Goal: Navigation & Orientation: Understand site structure

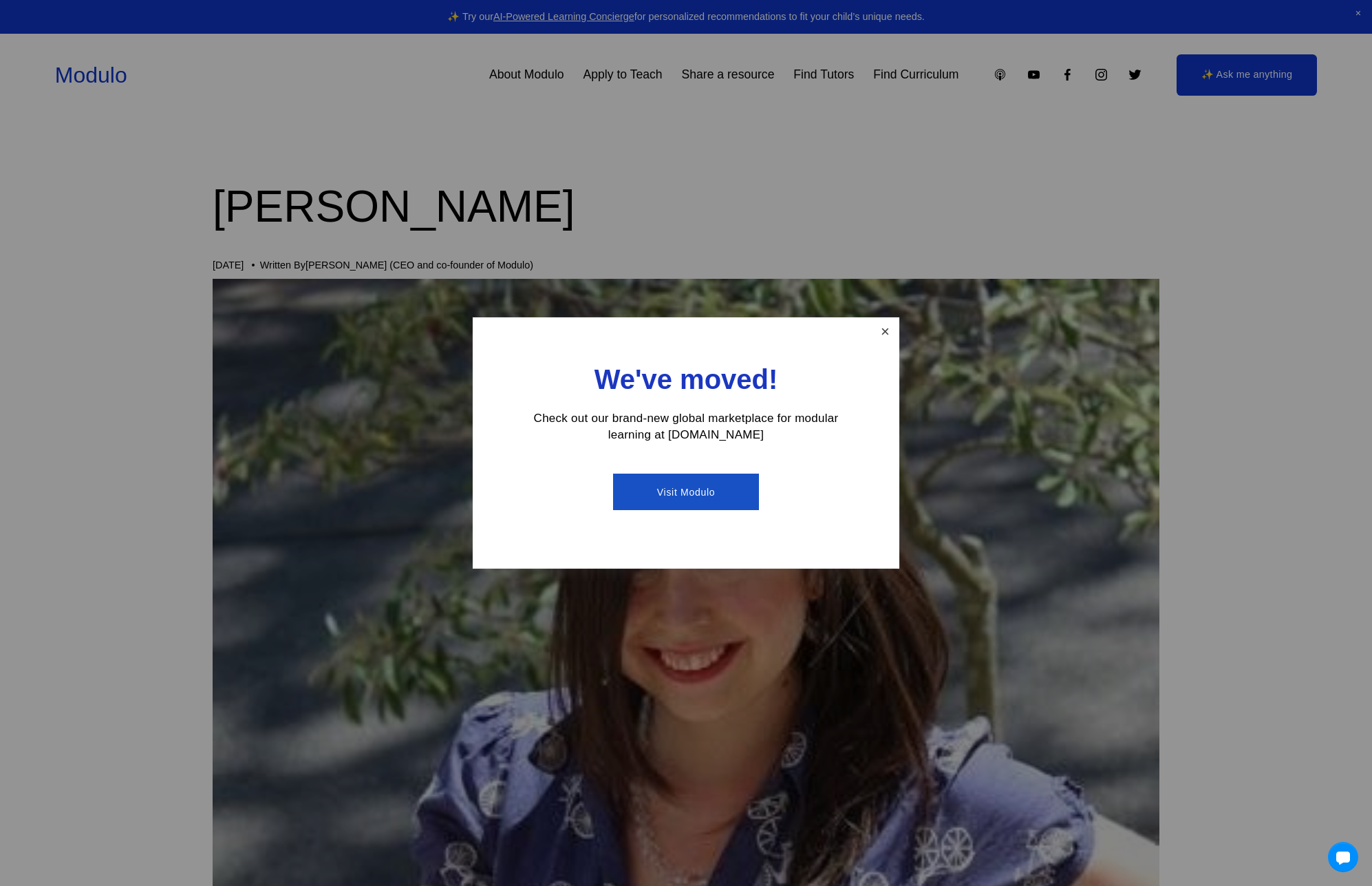
click at [885, 330] on link "Close" at bounding box center [885, 331] width 24 height 24
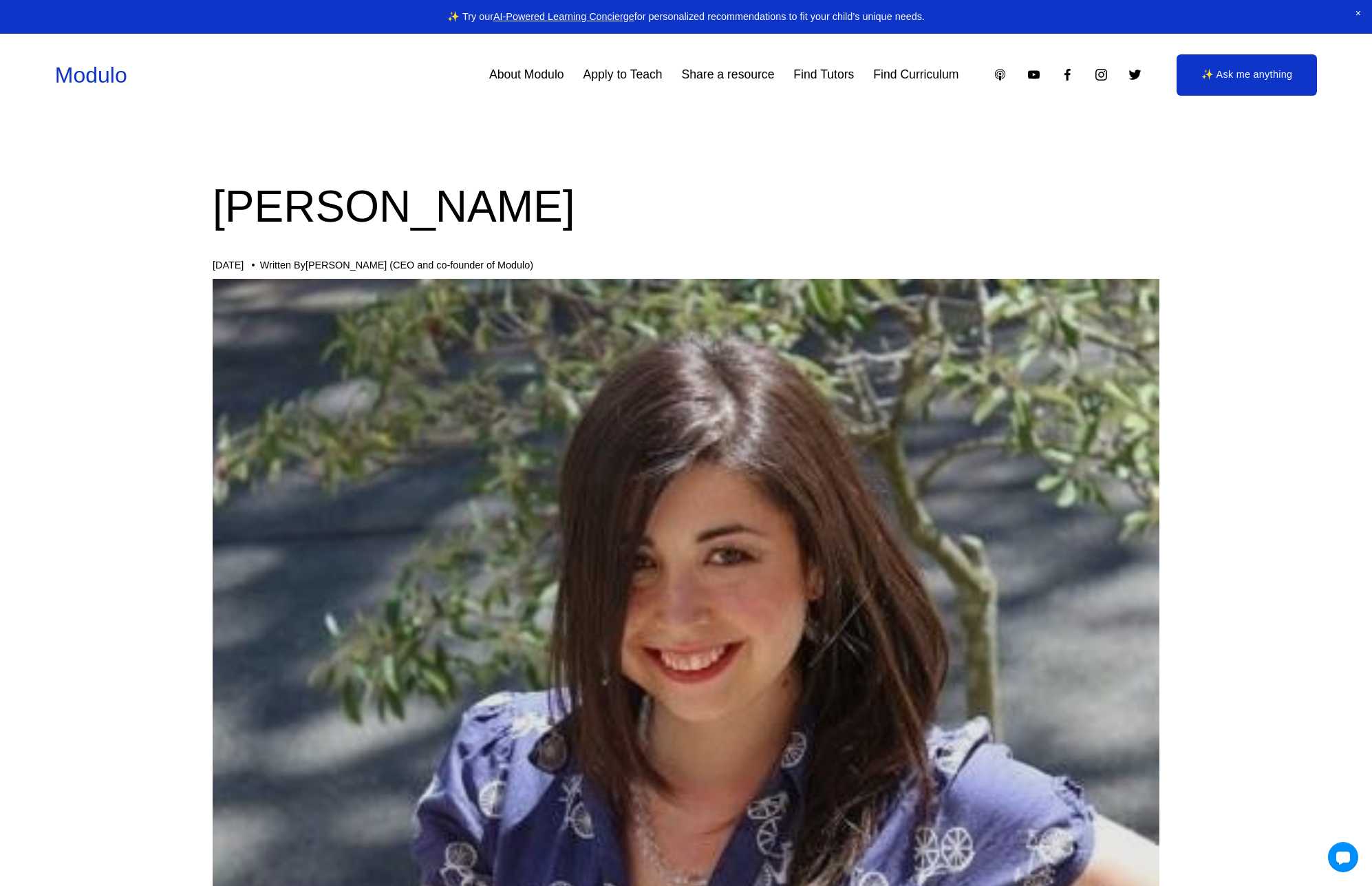
click at [108, 83] on link "Modulo" at bounding box center [91, 75] width 72 height 25
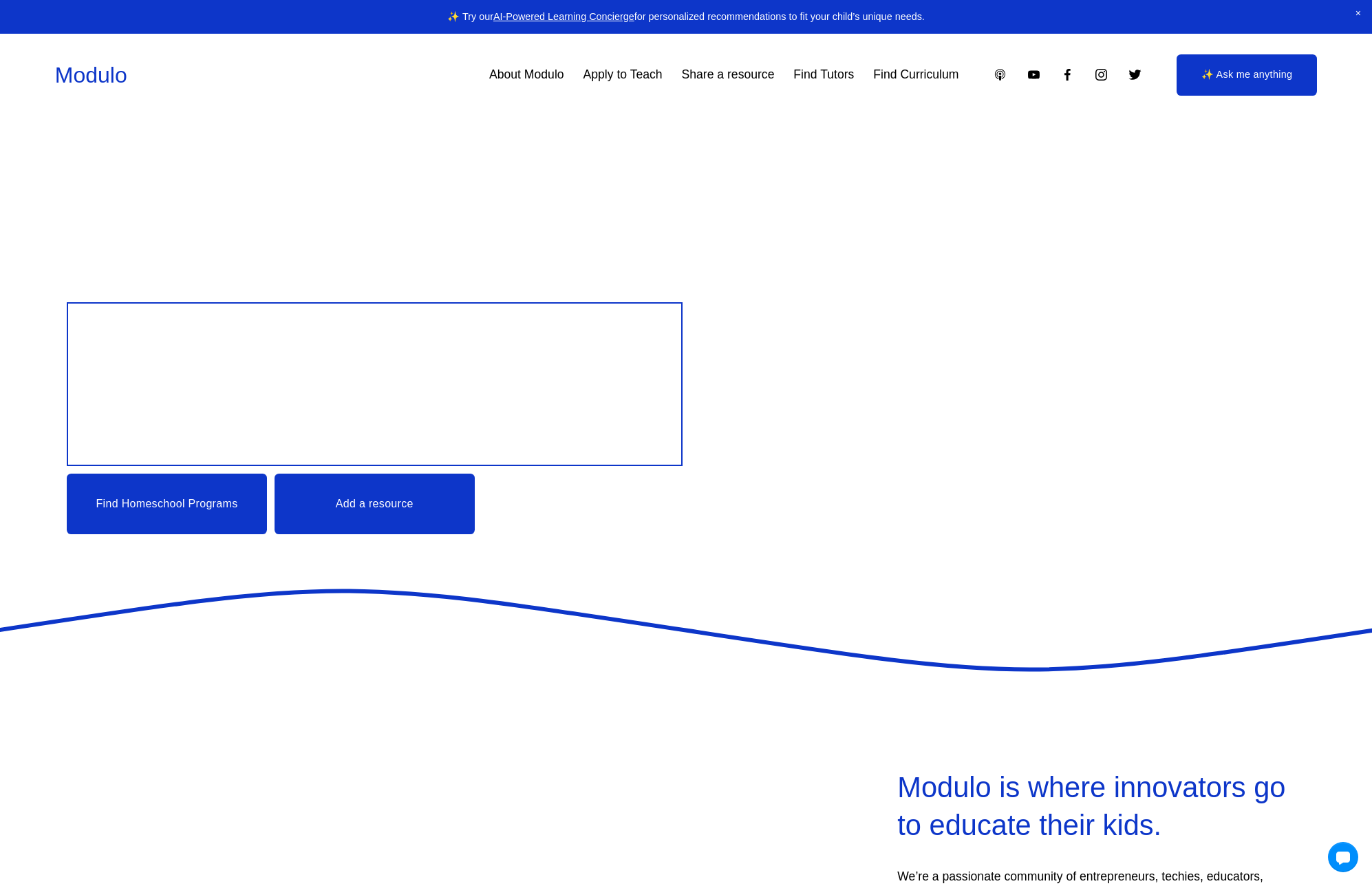
click at [517, 73] on link "About Modulo" at bounding box center [527, 74] width 75 height 24
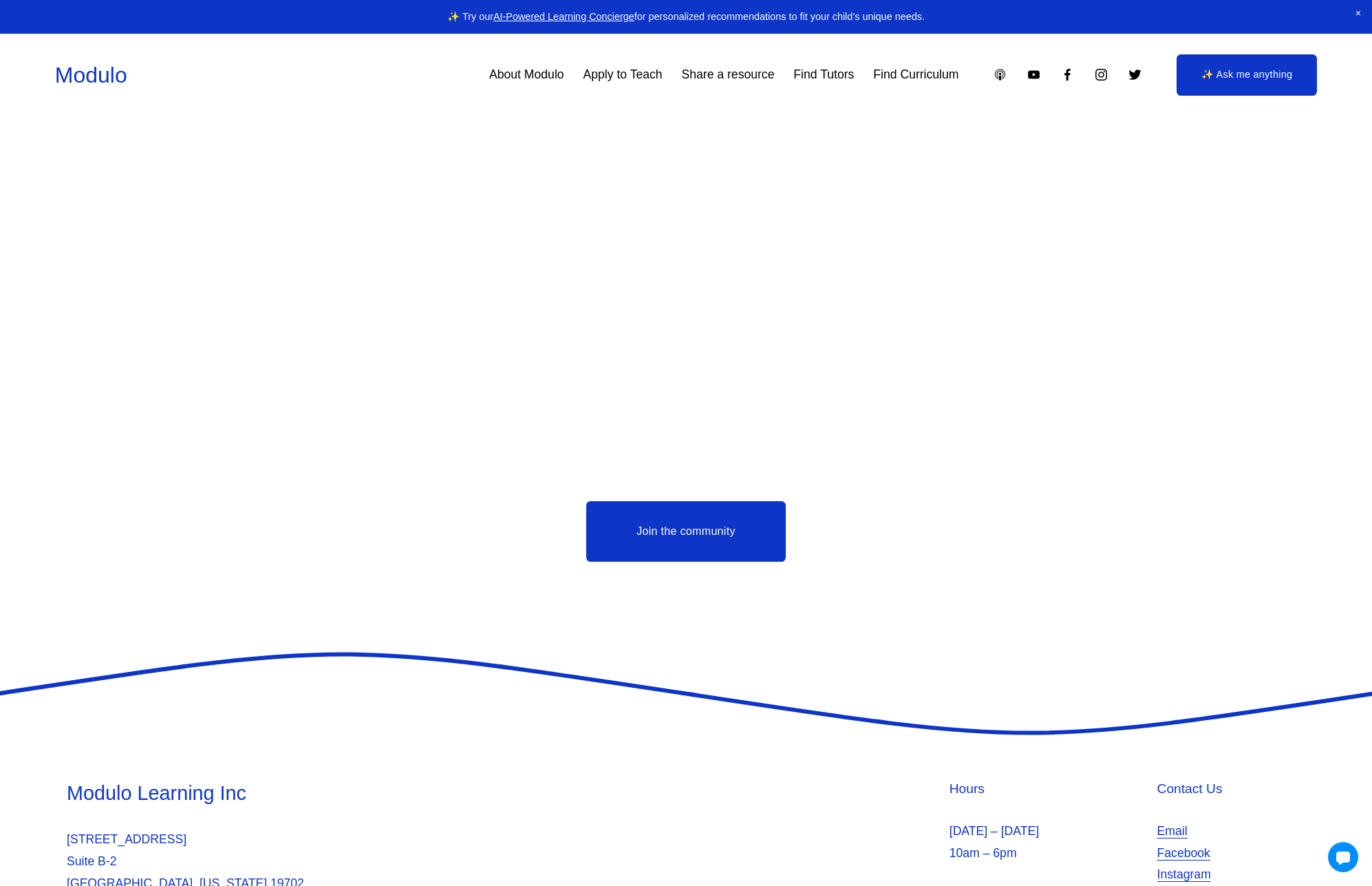
scroll to position [3836, 0]
